Goal: Task Accomplishment & Management: Manage account settings

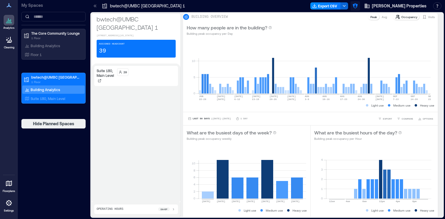
click at [358, 8] on icon "button" at bounding box center [355, 6] width 6 height 6
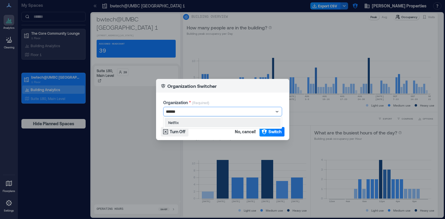
type input "*******"
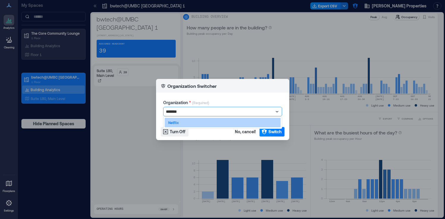
click at [200, 125] on div "Netflix" at bounding box center [223, 123] width 116 height 10
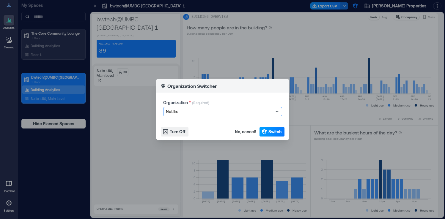
click at [276, 136] on button "Switch" at bounding box center [271, 132] width 25 height 10
